Goal: Task Accomplishment & Management: Manage account settings

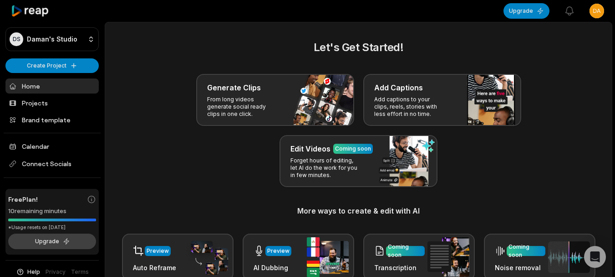
click at [60, 241] on button "Upgrade" at bounding box center [52, 240] width 88 height 15
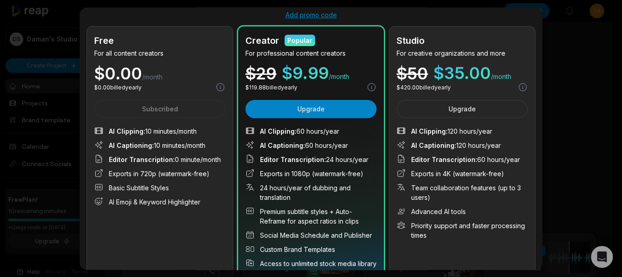
scroll to position [46, 0]
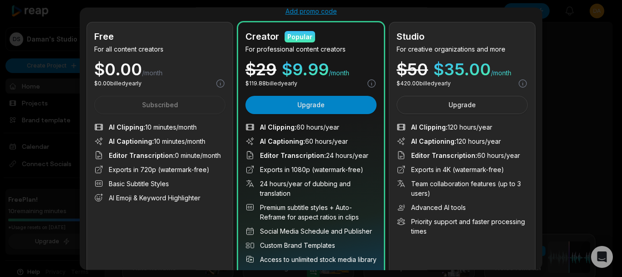
drag, startPoint x: 259, startPoint y: 126, endPoint x: 339, endPoint y: 128, distance: 80.2
click at [339, 128] on li "AI Clipping : 60 hours/year" at bounding box center [311, 128] width 131 height 10
click at [338, 128] on li "AI Clipping : 60 hours/year" at bounding box center [311, 128] width 131 height 10
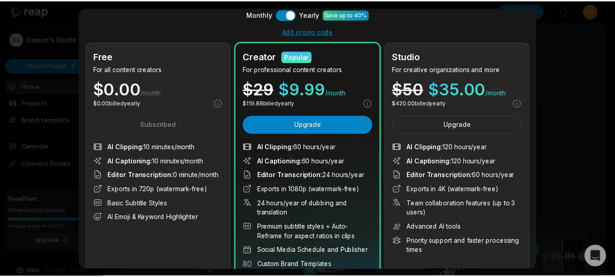
scroll to position [0, 0]
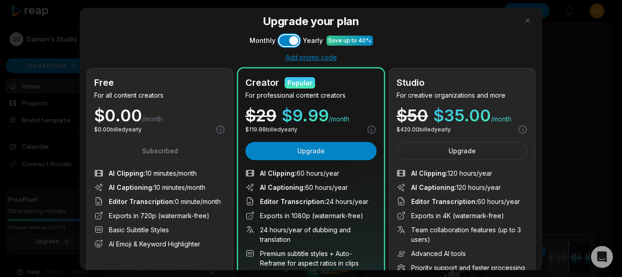
click at [293, 43] on button "Use setting" at bounding box center [289, 40] width 20 height 11
click at [292, 43] on button "Use setting" at bounding box center [289, 40] width 20 height 11
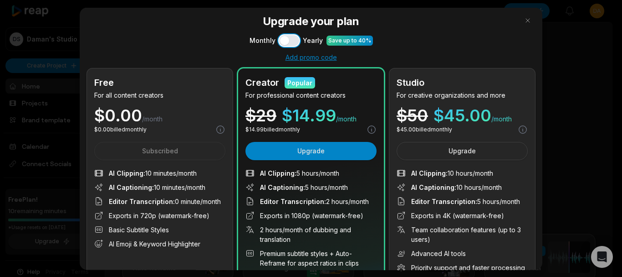
click at [292, 43] on button "Use setting" at bounding box center [289, 40] width 20 height 11
click at [522, 20] on button "button" at bounding box center [528, 20] width 15 height 15
